Goal: Information Seeking & Learning: Learn about a topic

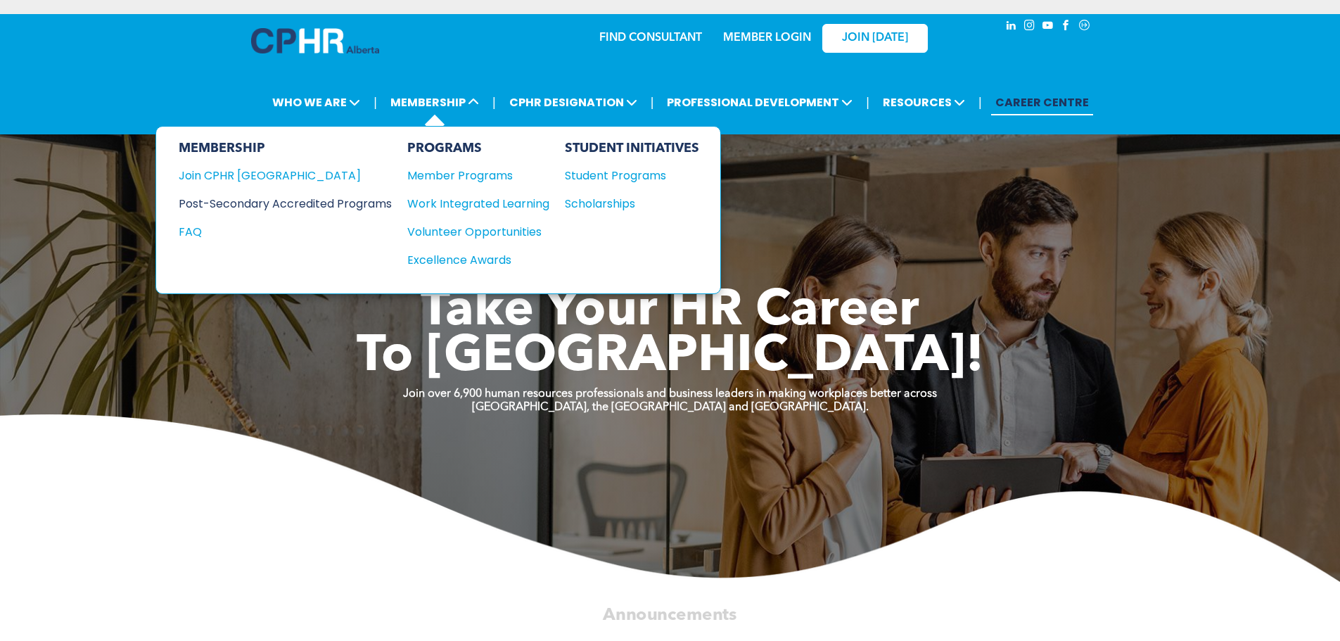
click at [331, 205] on div "Post-Secondary Accredited Programs" at bounding box center [275, 204] width 192 height 18
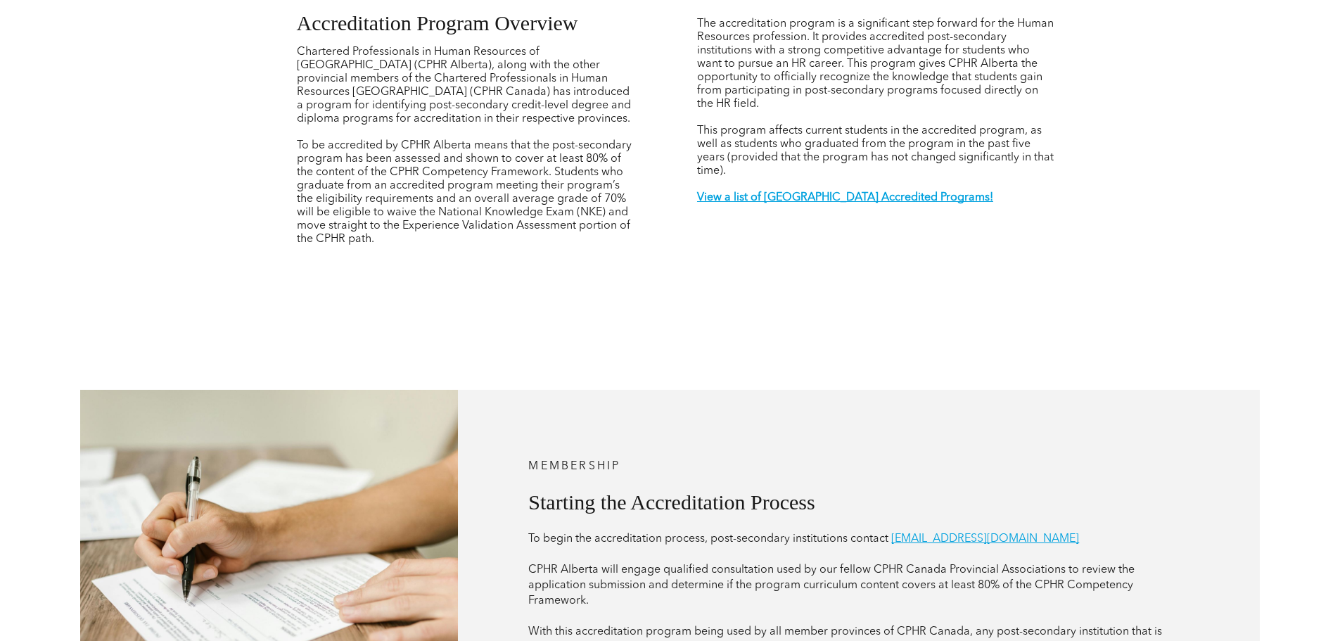
scroll to position [563, 0]
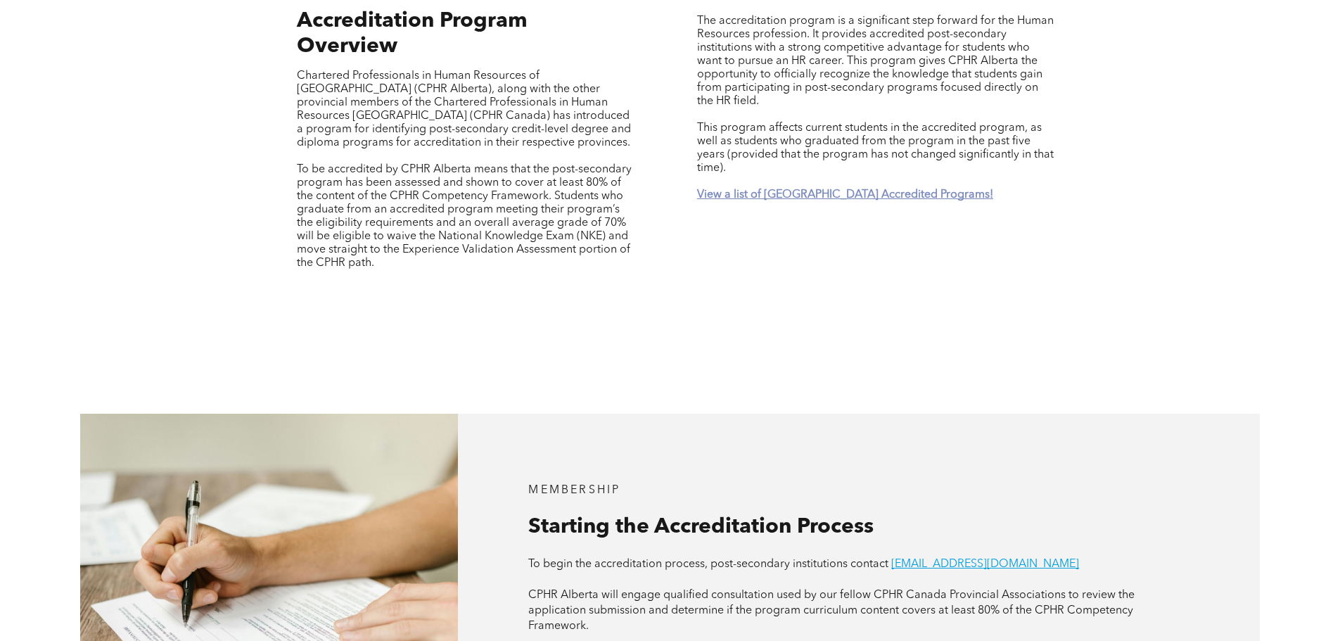
click at [792, 189] on strong "View a list of [GEOGRAPHIC_DATA] Accredited Programs!" at bounding box center [845, 194] width 296 height 11
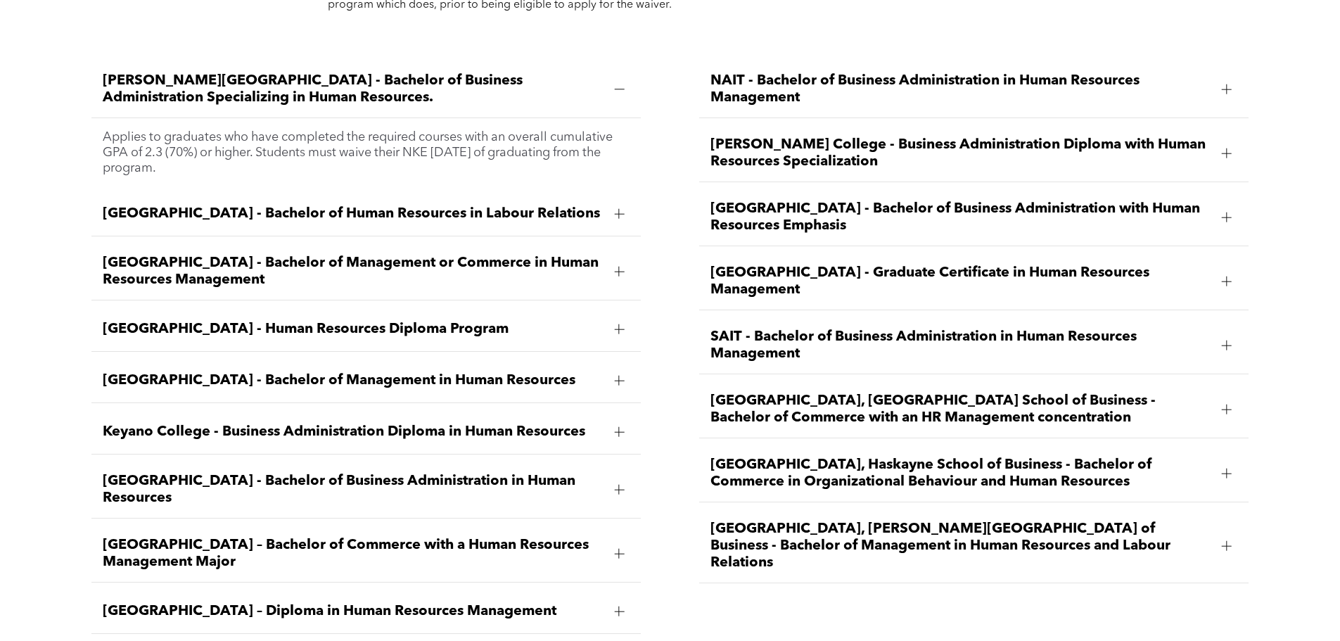
scroll to position [2286, 0]
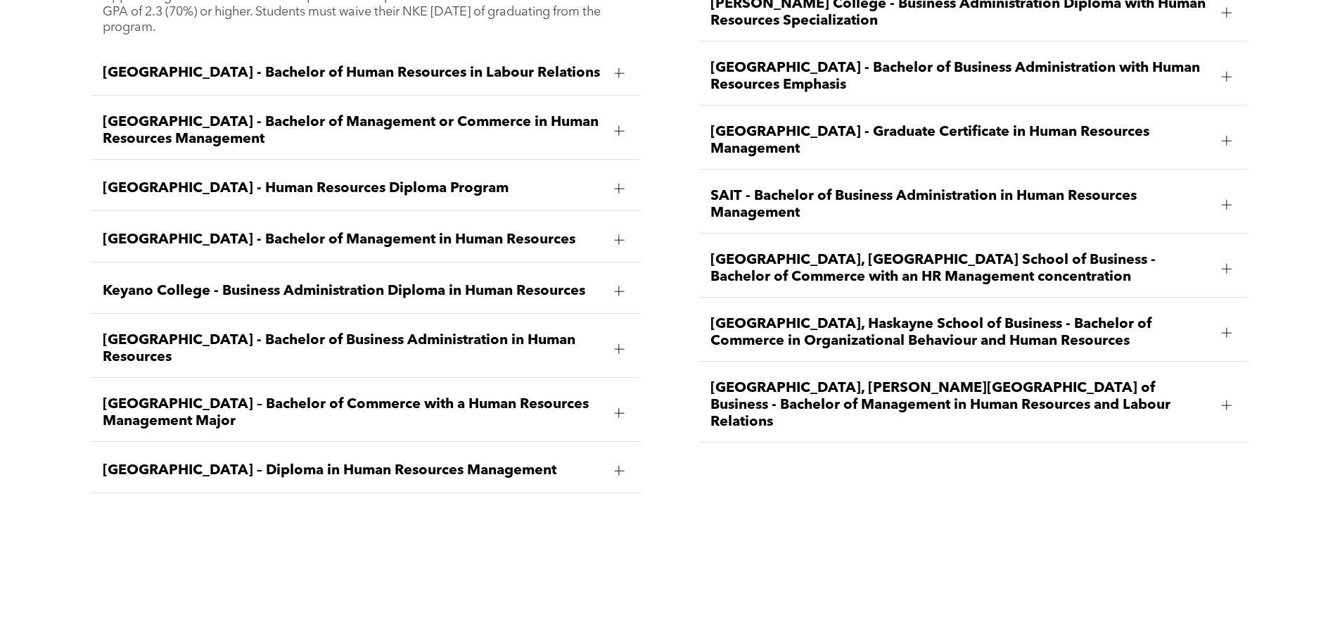
click at [617, 466] on div at bounding box center [619, 471] width 10 height 10
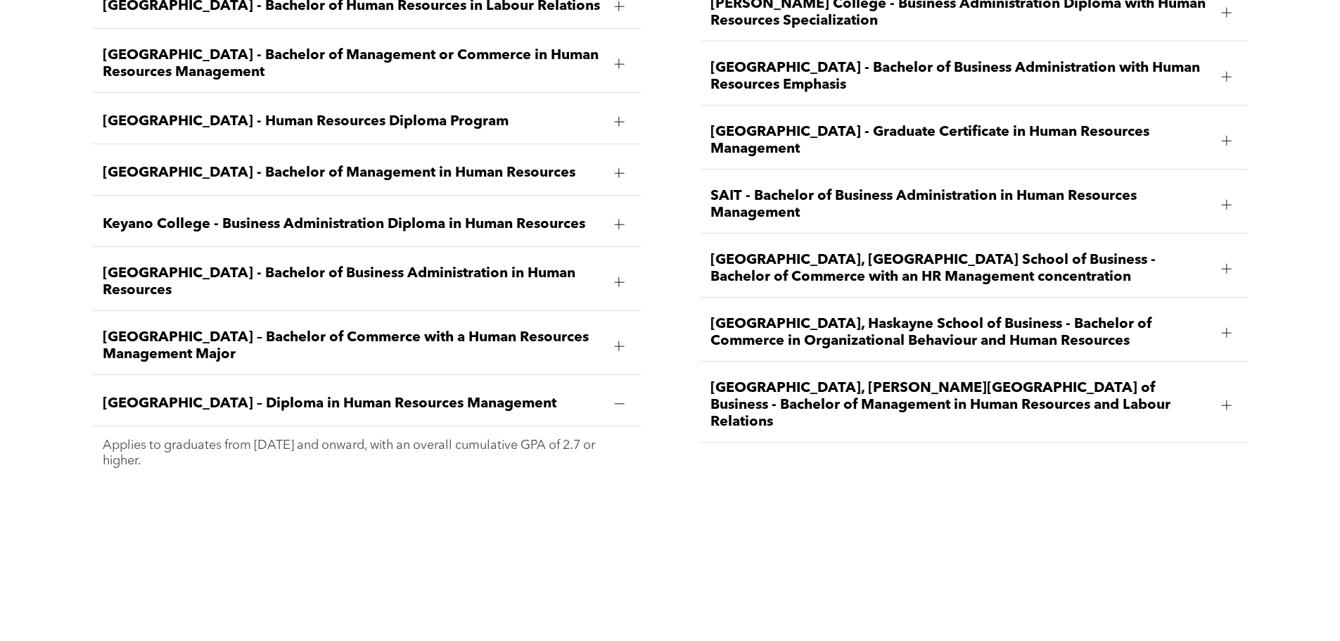
click at [293, 395] on span "[GEOGRAPHIC_DATA] – Diploma in Human Resources Management" at bounding box center [353, 403] width 500 height 17
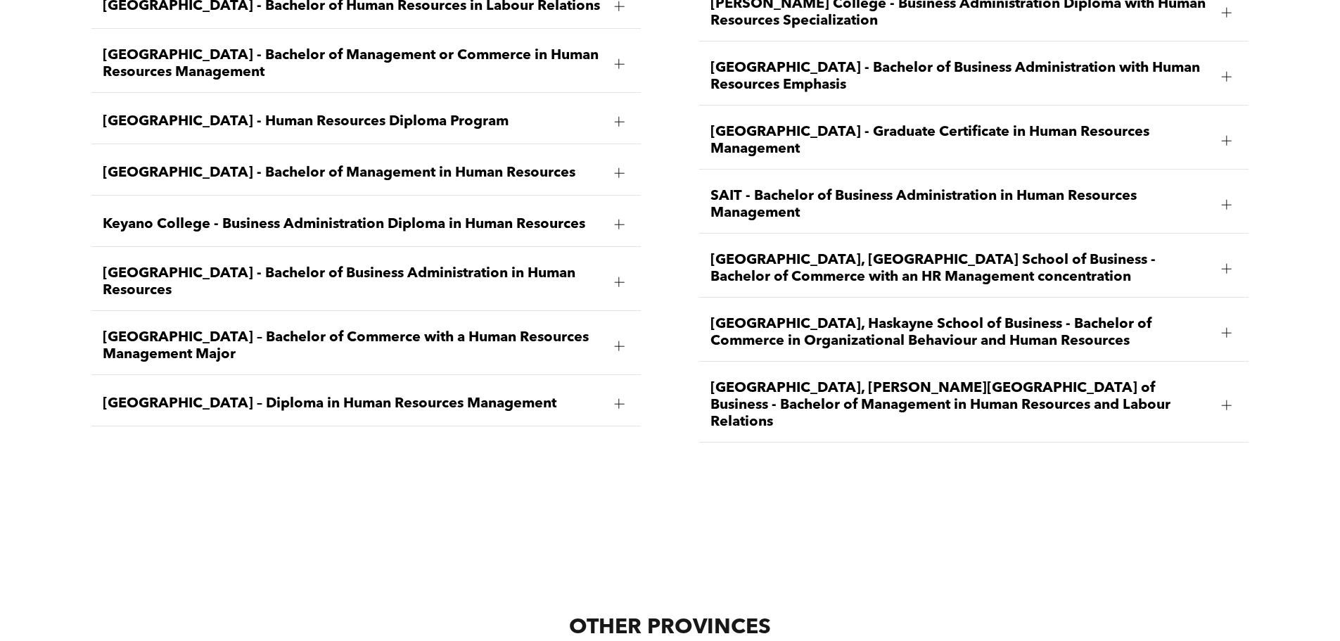
click at [293, 395] on span "[GEOGRAPHIC_DATA] – Diploma in Human Resources Management" at bounding box center [353, 403] width 500 height 17
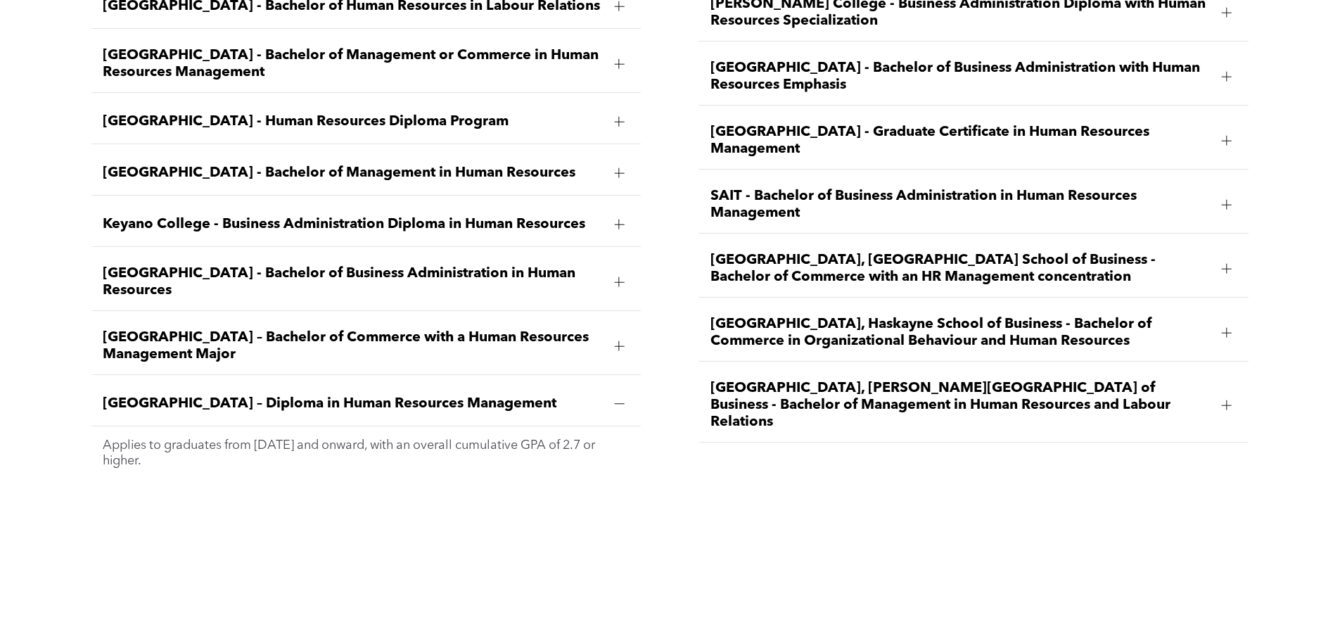
click at [314, 113] on span "[GEOGRAPHIC_DATA] - Human Resources Diploma Program" at bounding box center [353, 121] width 500 height 17
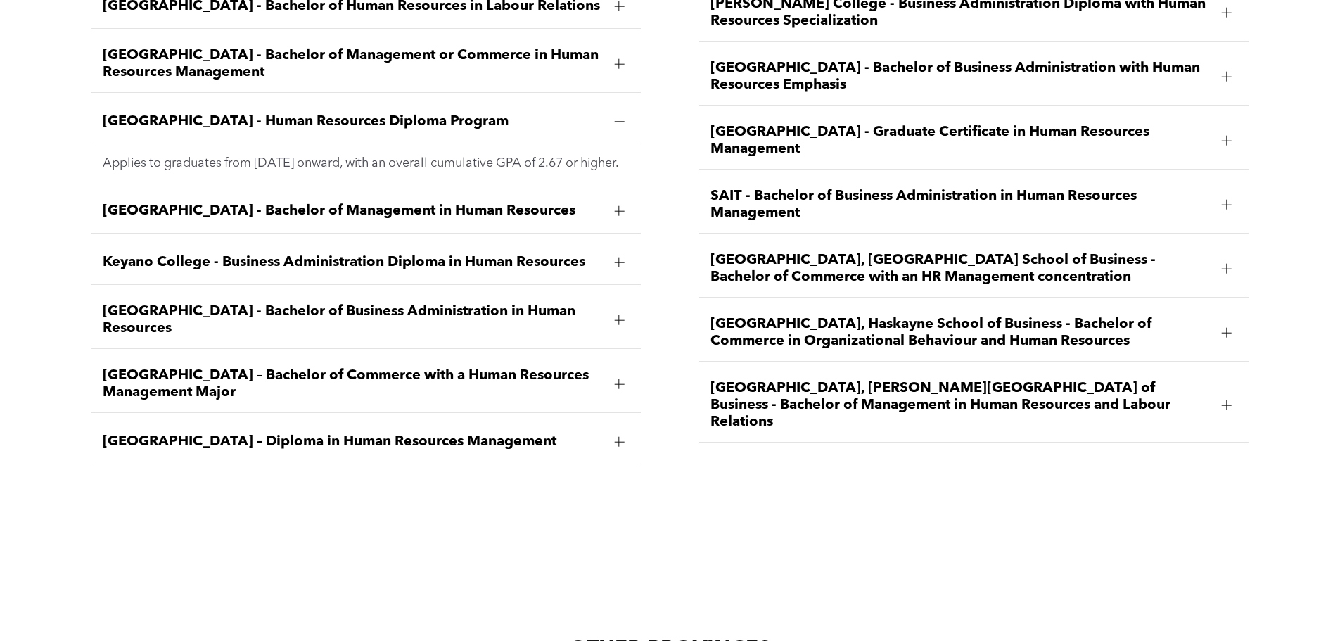
click at [623, 117] on div at bounding box center [619, 122] width 10 height 10
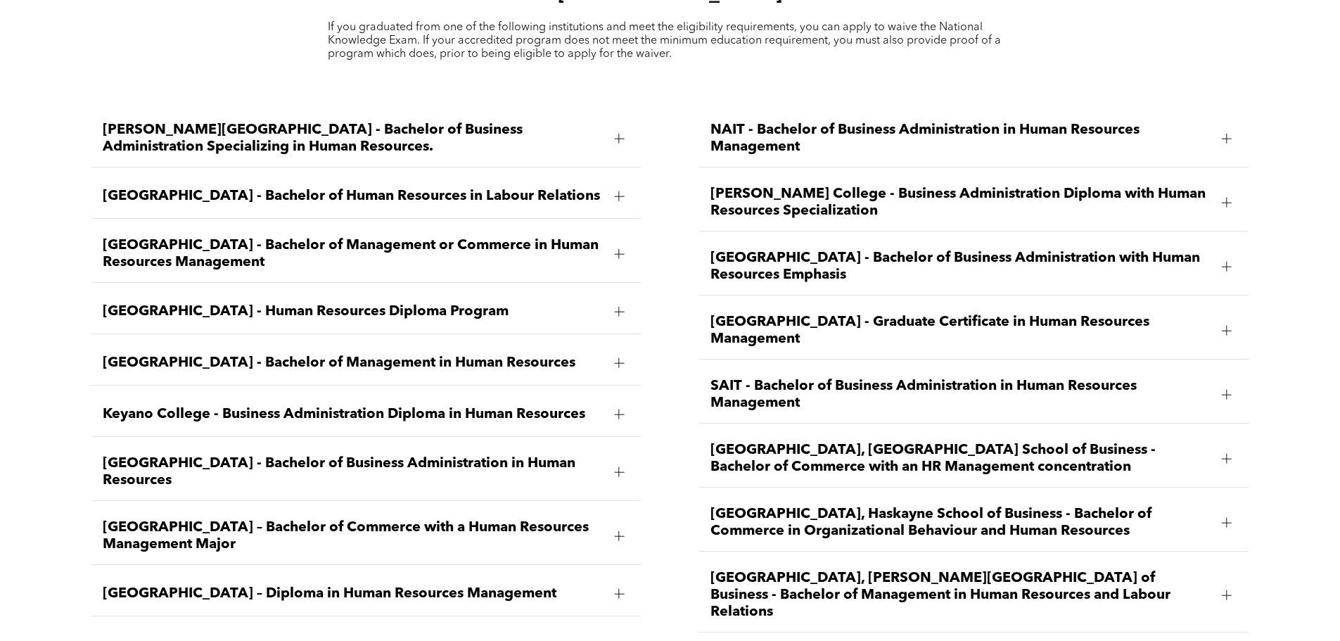
scroll to position [2075, 0]
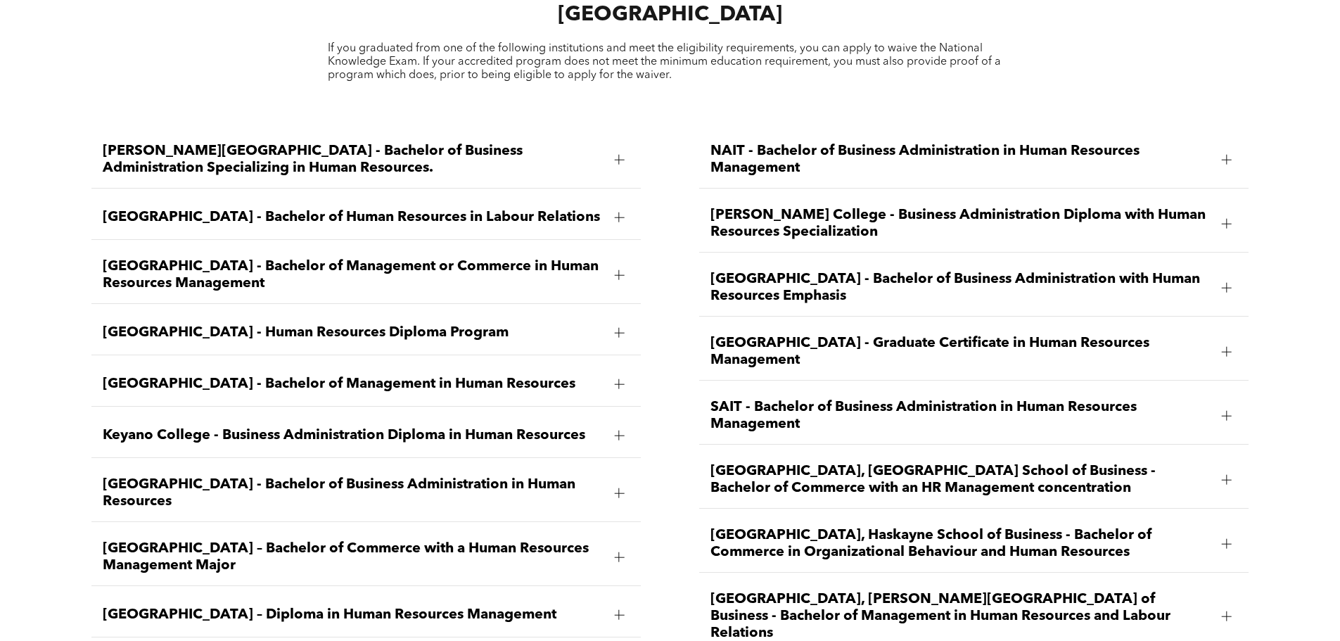
click at [756, 207] on span "[PERSON_NAME] College - Business Administration Diploma with Human Resources Sp…" at bounding box center [960, 224] width 500 height 34
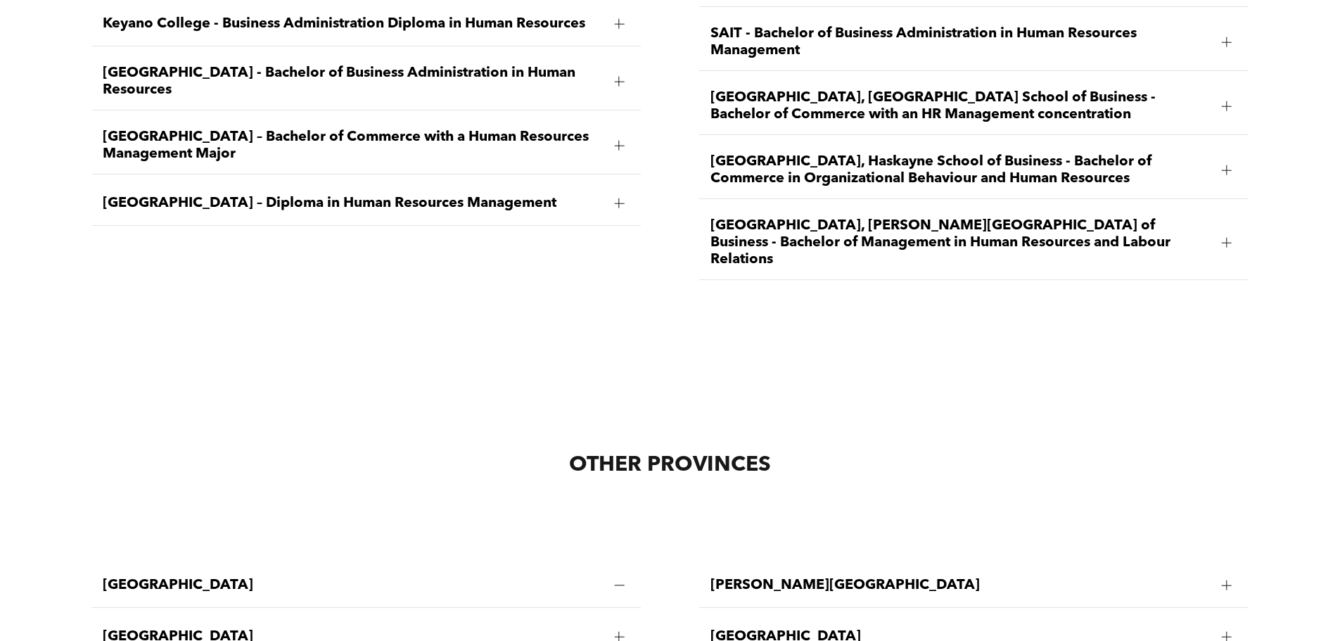
scroll to position [2638, 0]
